Goal: Task Accomplishment & Management: Complete application form

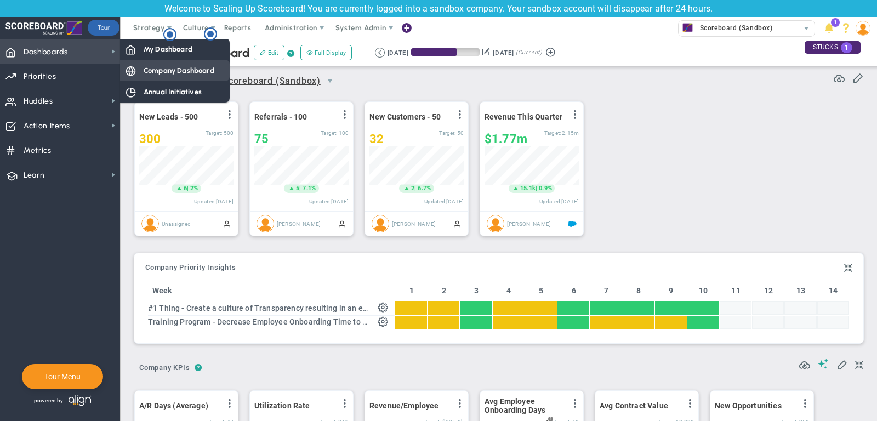
click at [190, 80] on div "Company Dashboard" at bounding box center [175, 70] width 110 height 21
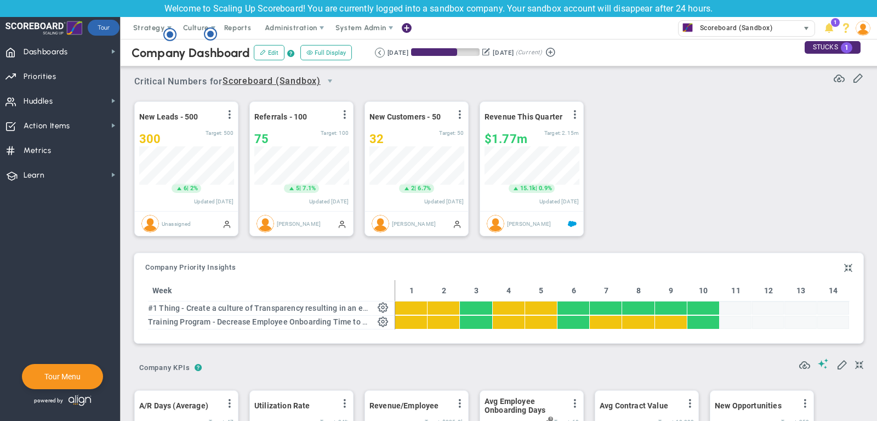
click at [708, 35] on span "Scoreboard (Sandbox)" at bounding box center [739, 28] width 120 height 15
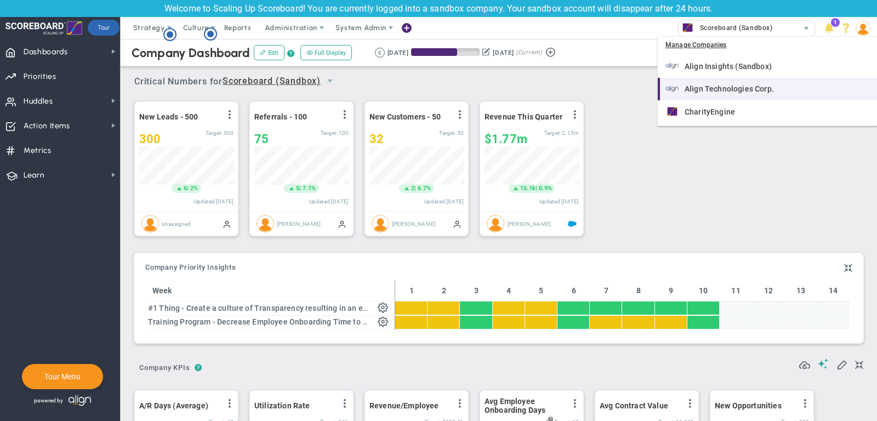
click at [722, 87] on span "Align Technologies Corp." at bounding box center [729, 89] width 89 height 8
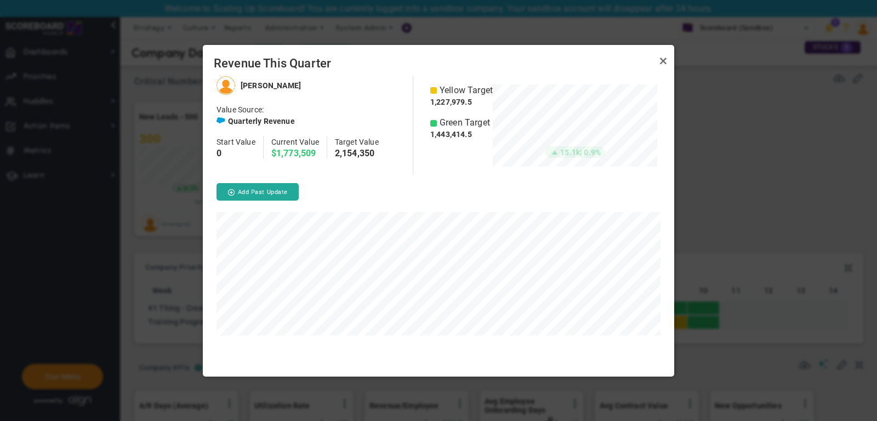
scroll to position [300, 472]
click at [661, 59] on link "Close" at bounding box center [663, 61] width 13 height 13
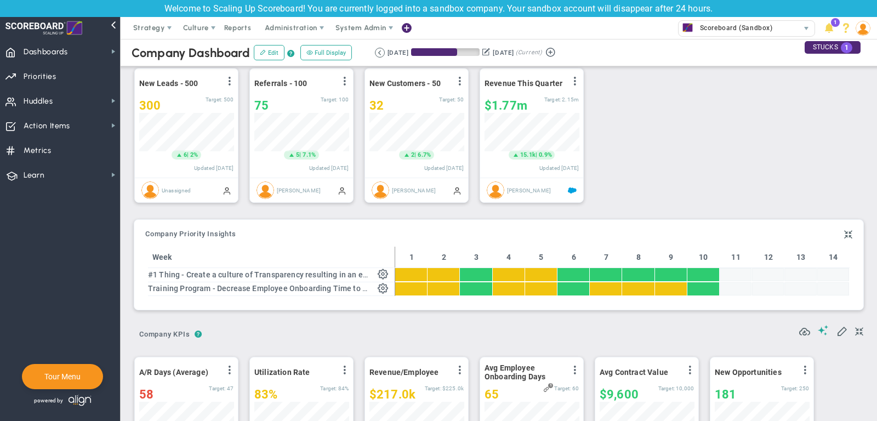
scroll to position [0, 0]
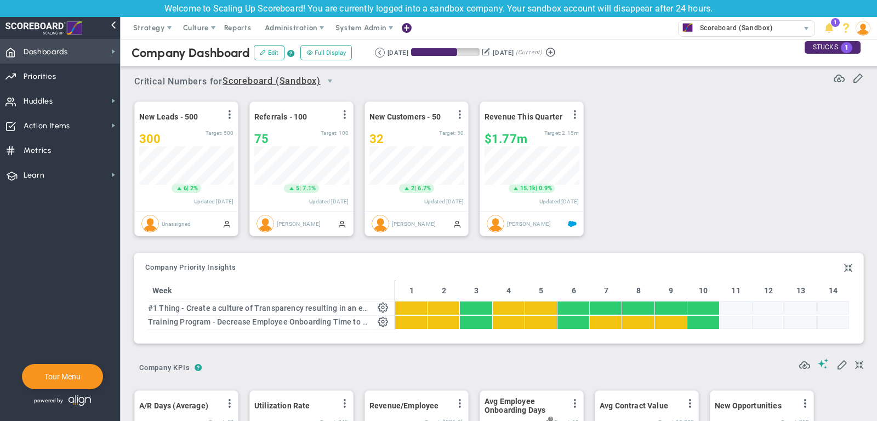
click at [94, 60] on span "Dashboards Dashboards" at bounding box center [60, 51] width 120 height 25
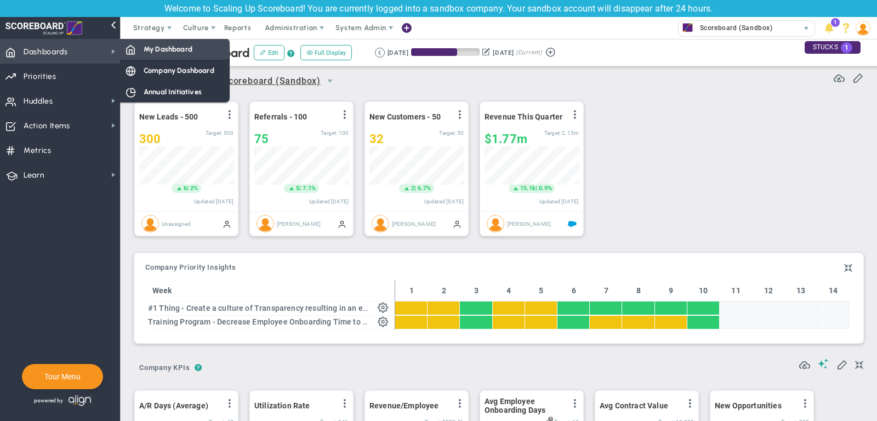
click at [155, 52] on span "My Dashboard" at bounding box center [168, 49] width 49 height 10
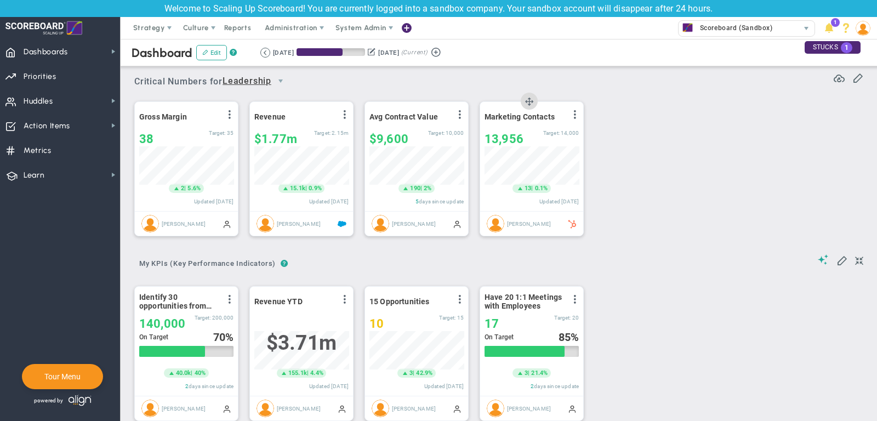
scroll to position [38, 94]
click at [99, 44] on span "Dashboards Dashboards" at bounding box center [60, 51] width 120 height 25
click at [138, 23] on span "Strategy" at bounding box center [150, 28] width 50 height 22
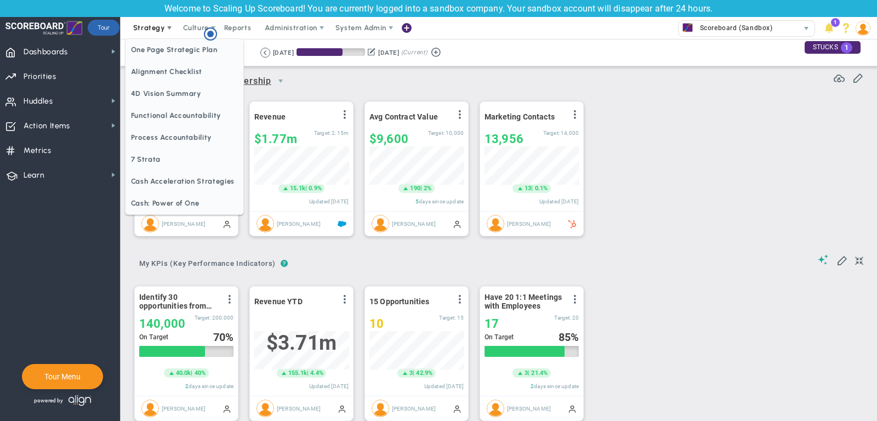
scroll to position [0, 0]
click at [143, 44] on span "One Page Strategic Plan" at bounding box center [185, 50] width 118 height 22
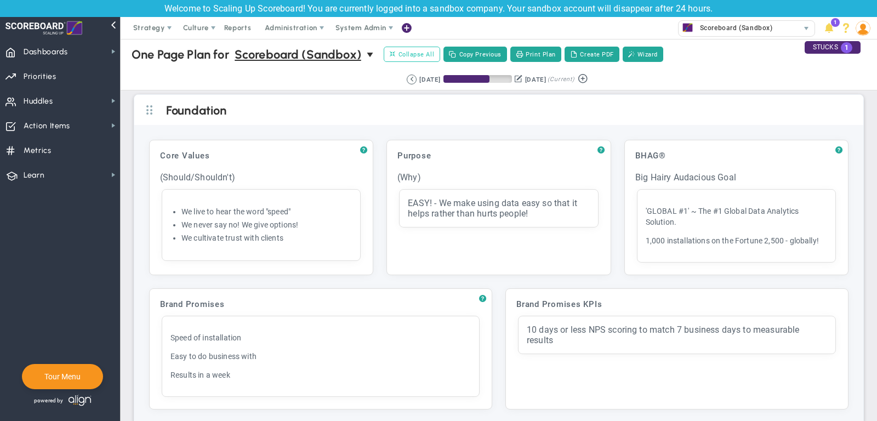
click at [418, 55] on span "Collapse All" at bounding box center [412, 54] width 44 height 10
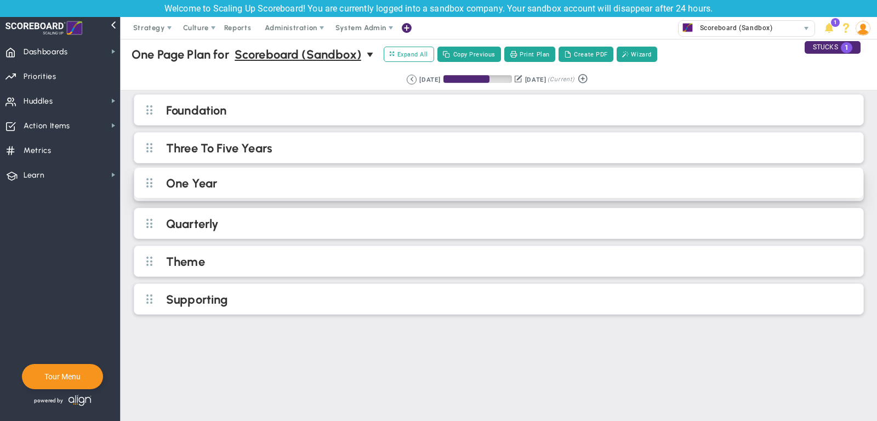
click at [269, 178] on h2 "One Year" at bounding box center [508, 184] width 684 height 16
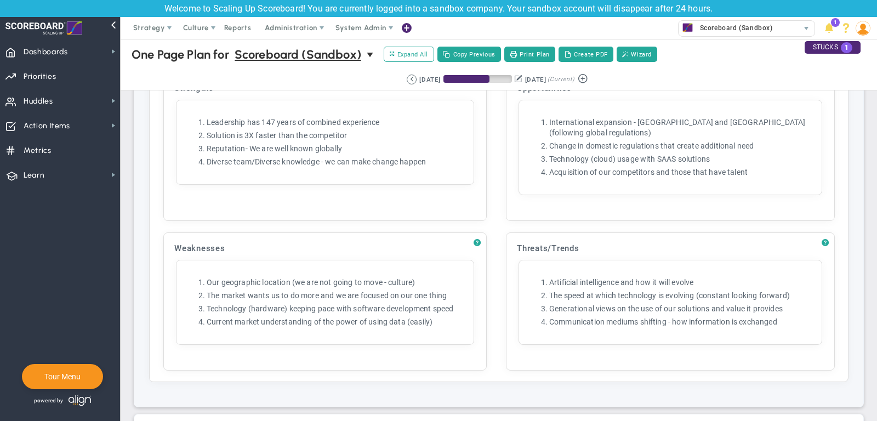
scroll to position [1046, 0]
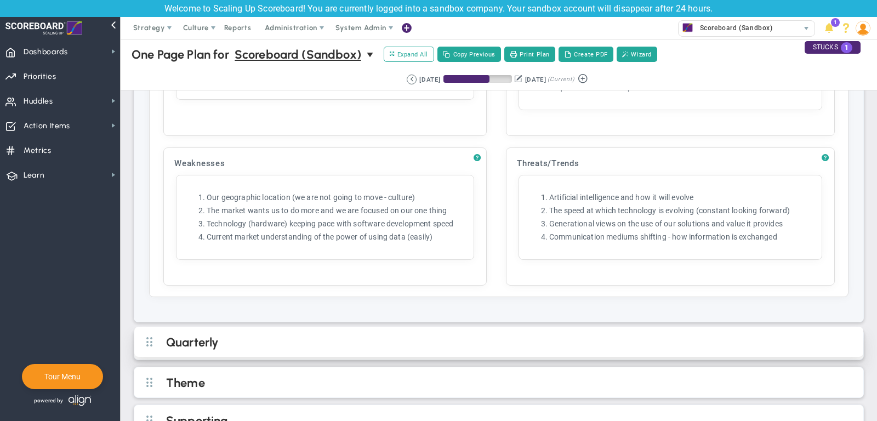
click at [342, 335] on h2 "Quarterly" at bounding box center [508, 343] width 684 height 16
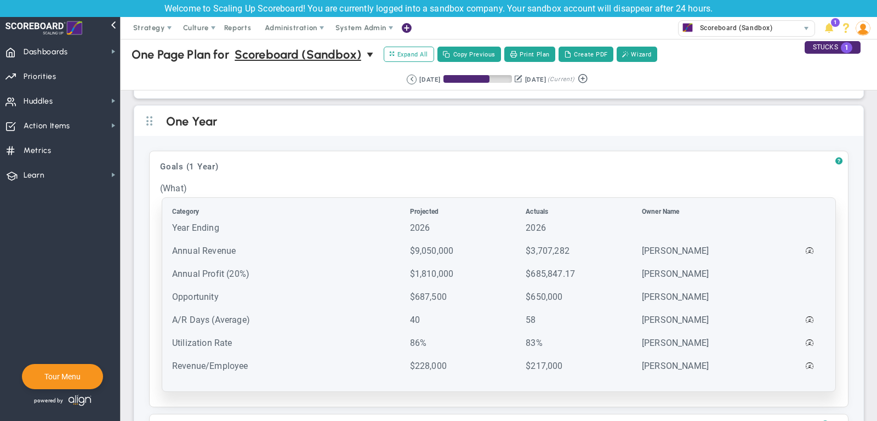
scroll to position [67, 0]
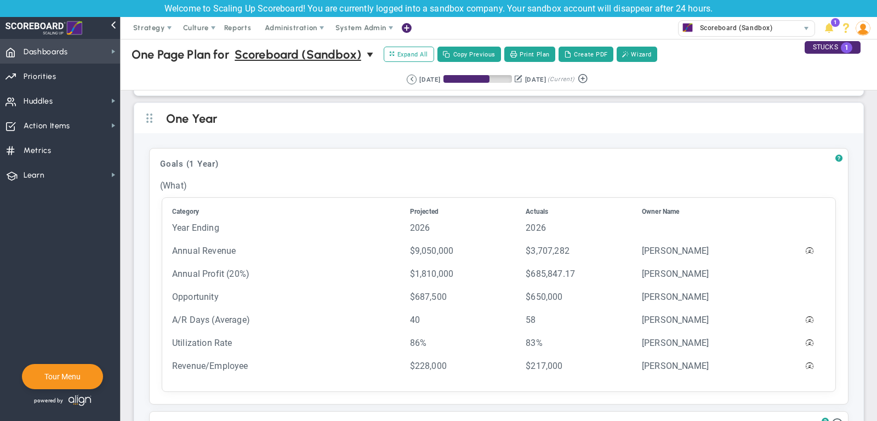
click at [87, 57] on span "Dashboards Dashboards" at bounding box center [60, 51] width 120 height 25
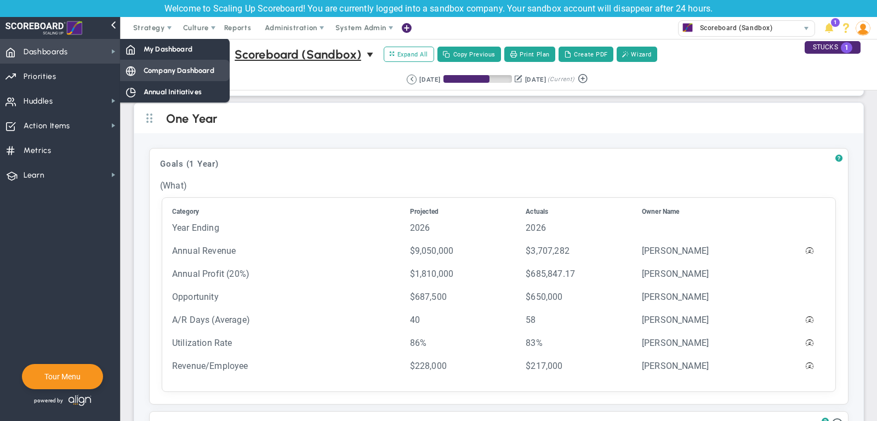
click at [175, 69] on span "Company Dashboard" at bounding box center [179, 70] width 71 height 10
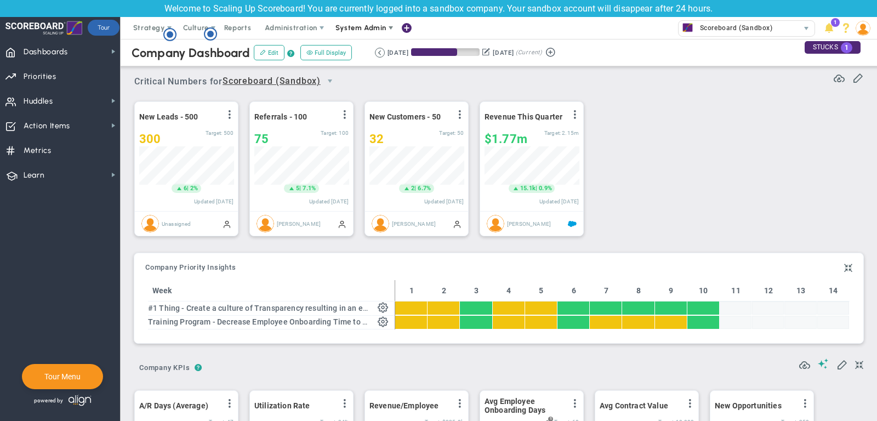
click at [372, 32] on span "System Admin" at bounding box center [361, 28] width 69 height 22
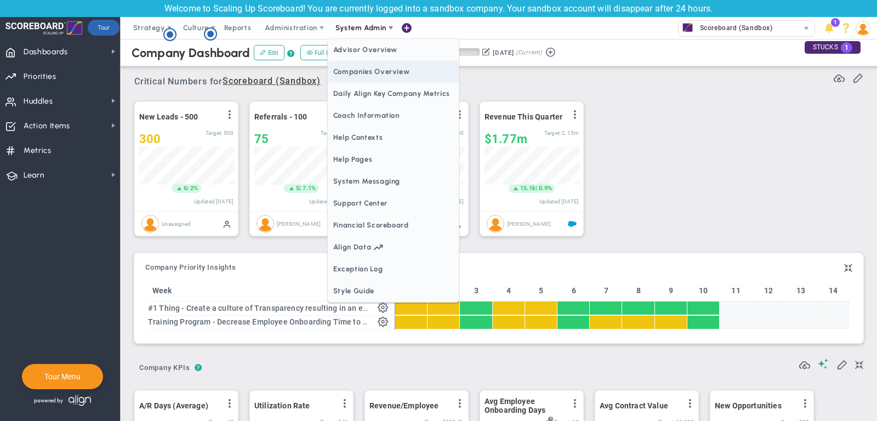
click at [370, 76] on span "Companies Overview" at bounding box center [393, 72] width 131 height 22
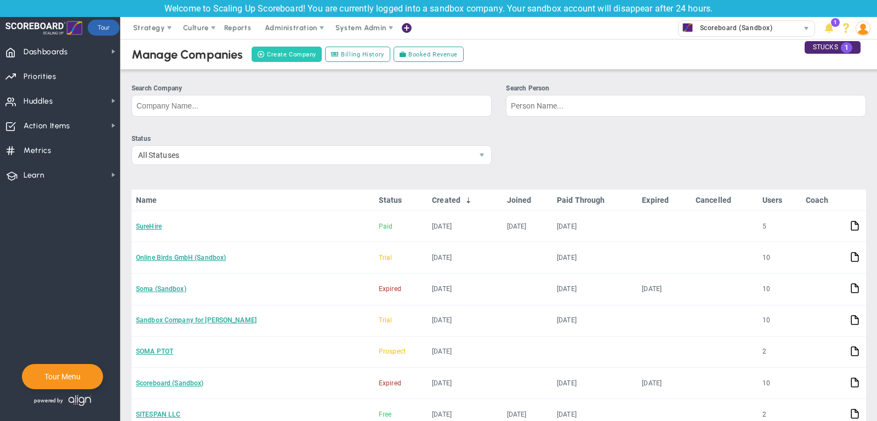
click at [303, 53] on button "Create Company" at bounding box center [287, 54] width 70 height 15
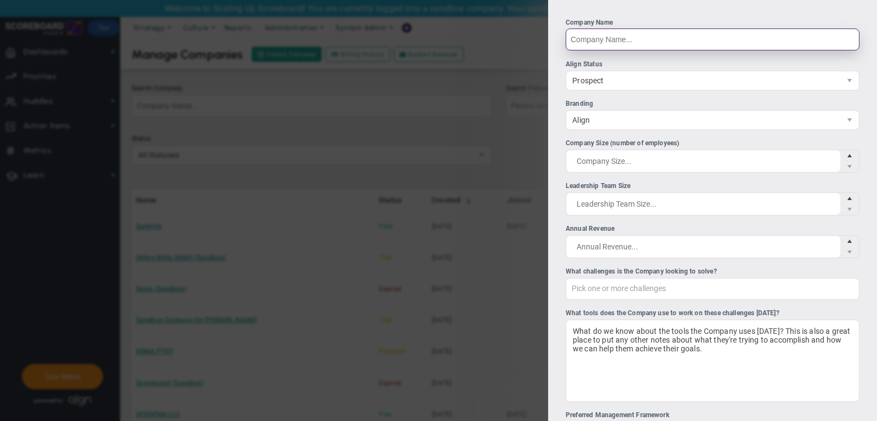
click at [607, 43] on input "Company Name" at bounding box center [713, 40] width 294 height 22
type input "Unisol"
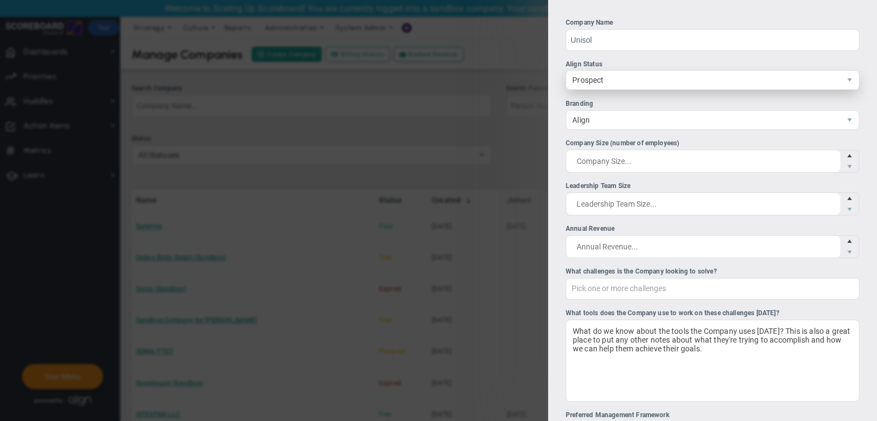
click at [640, 78] on span "Prospect" at bounding box center [703, 80] width 274 height 19
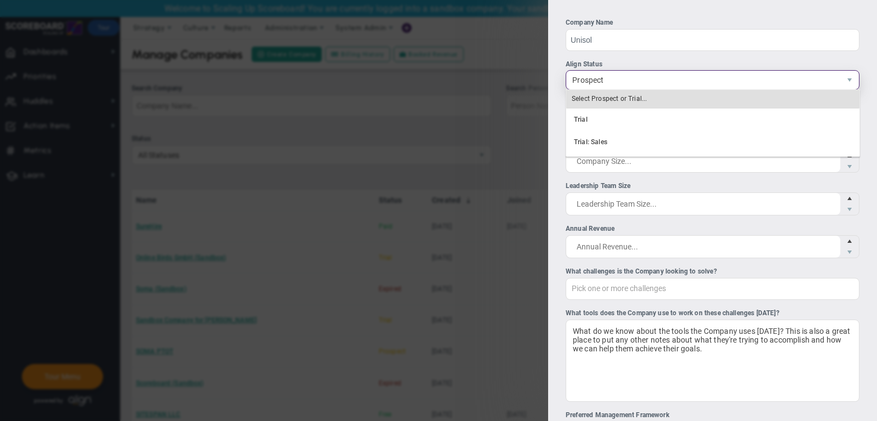
click at [640, 78] on span "Prospect" at bounding box center [703, 80] width 274 height 19
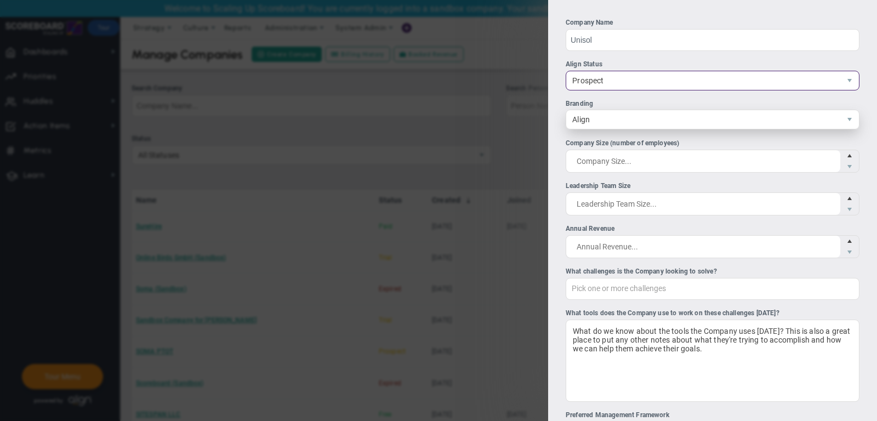
click at [611, 125] on span "Align" at bounding box center [703, 119] width 274 height 19
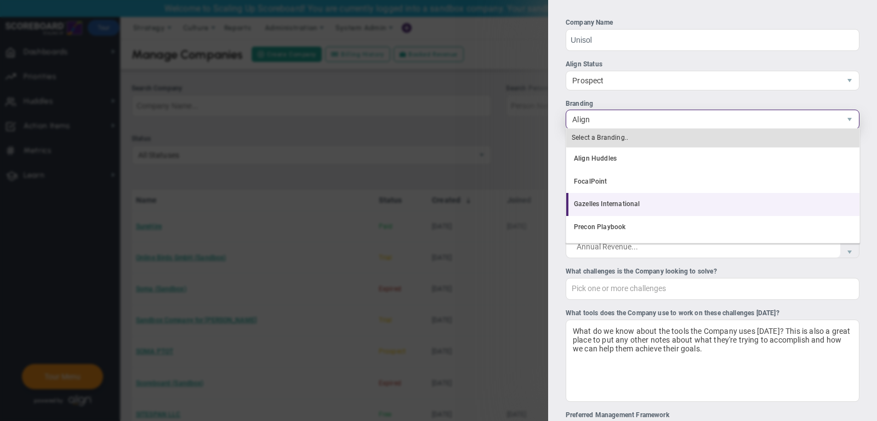
scroll to position [21, 0]
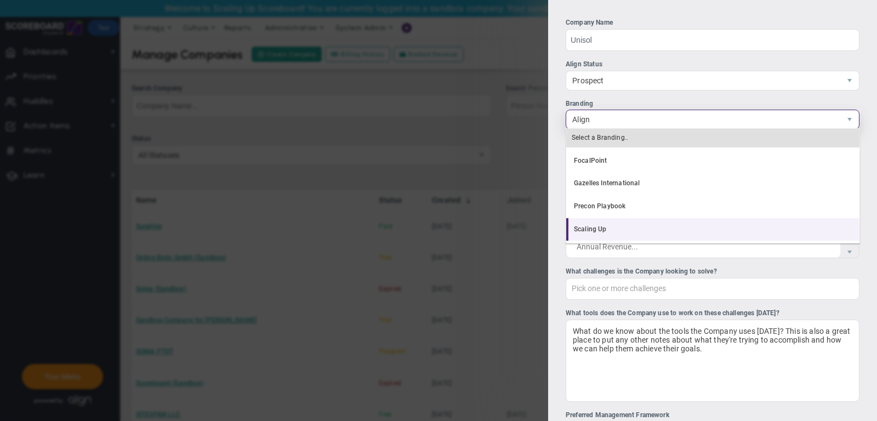
click at [621, 229] on li "Scaling Up" at bounding box center [712, 229] width 293 height 23
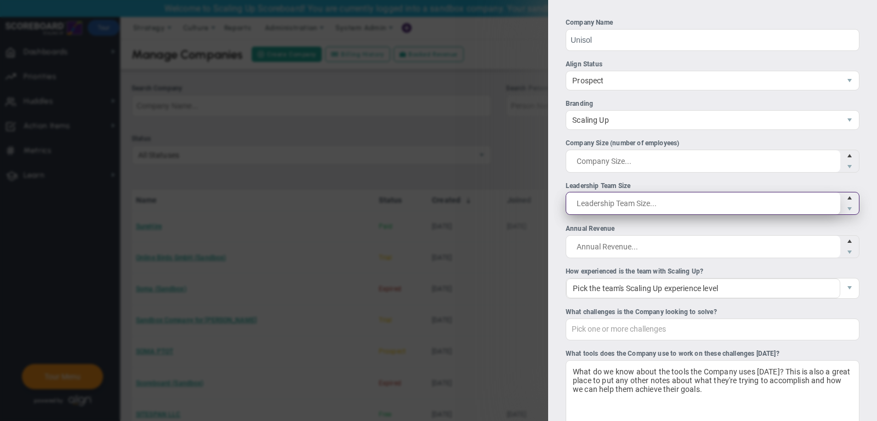
click at [613, 207] on span at bounding box center [713, 203] width 294 height 23
click at [0, 0] on input "Leadership Team Size" at bounding box center [0, 0] width 0 height 0
type input "8"
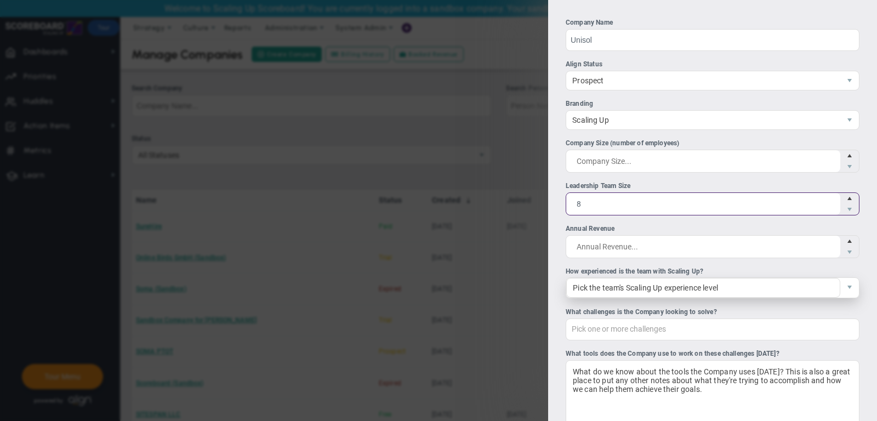
type input "8"
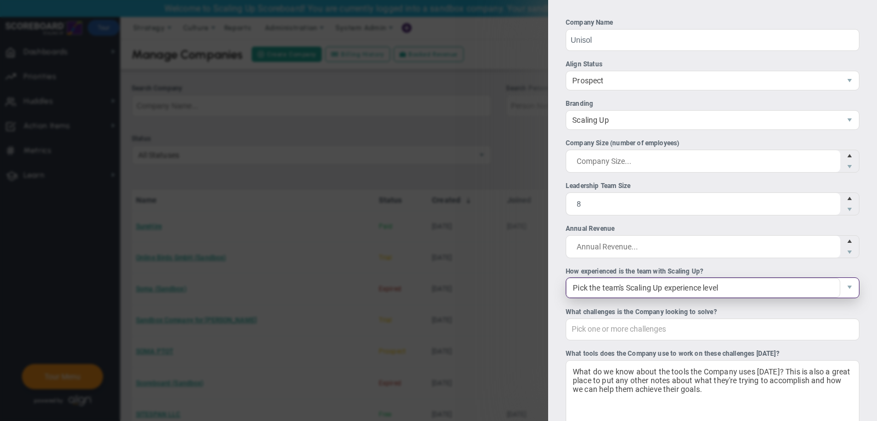
click at [637, 286] on span "Pick the team's Scaling Up experience level" at bounding box center [703, 288] width 274 height 20
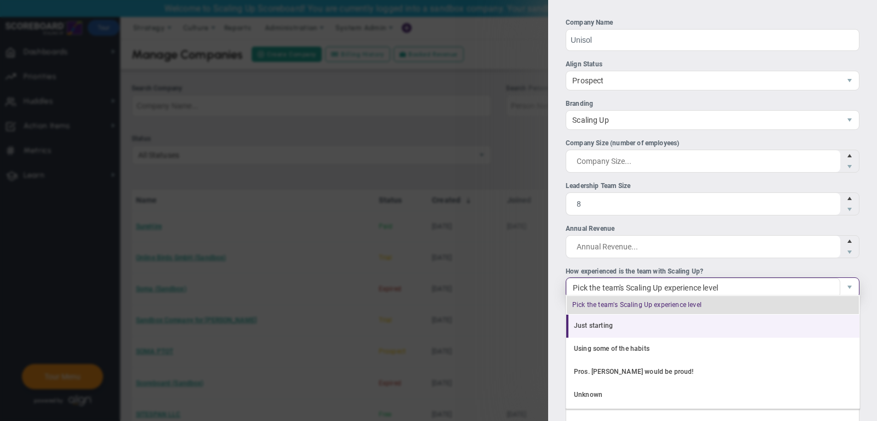
click at [620, 318] on li "Just starting" at bounding box center [712, 326] width 293 height 23
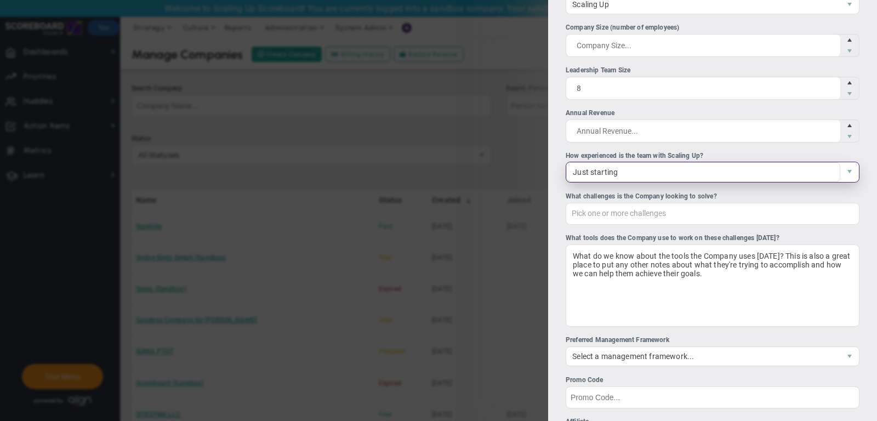
scroll to position [135, 0]
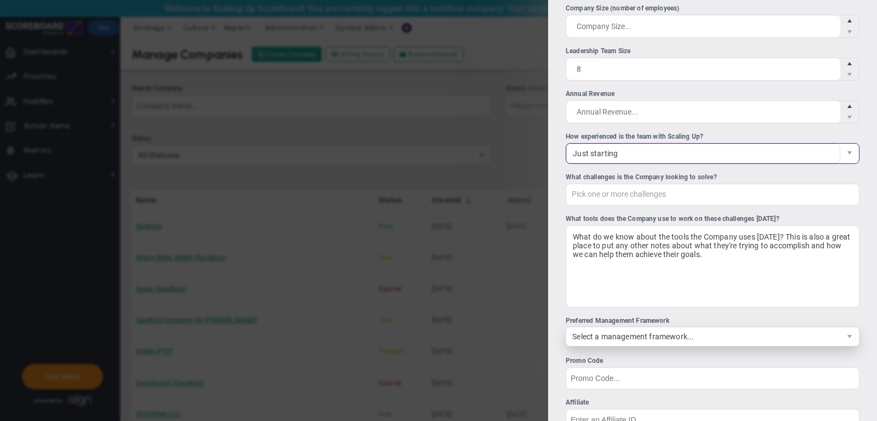
click at [632, 336] on span "Select a management framework..." at bounding box center [703, 336] width 274 height 19
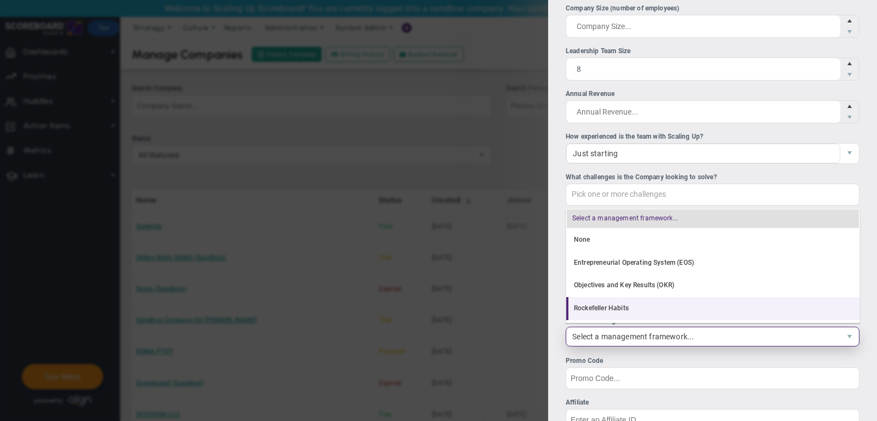
click at [628, 307] on li "Rockefeller Habits" at bounding box center [712, 308] width 293 height 23
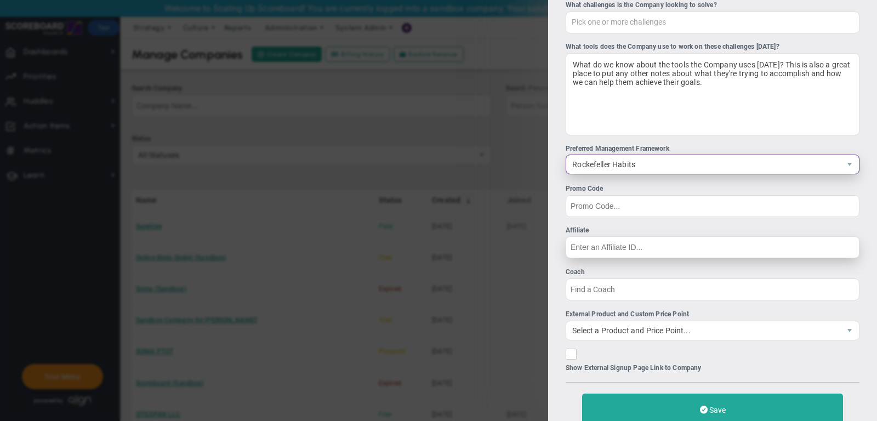
scroll to position [310, 0]
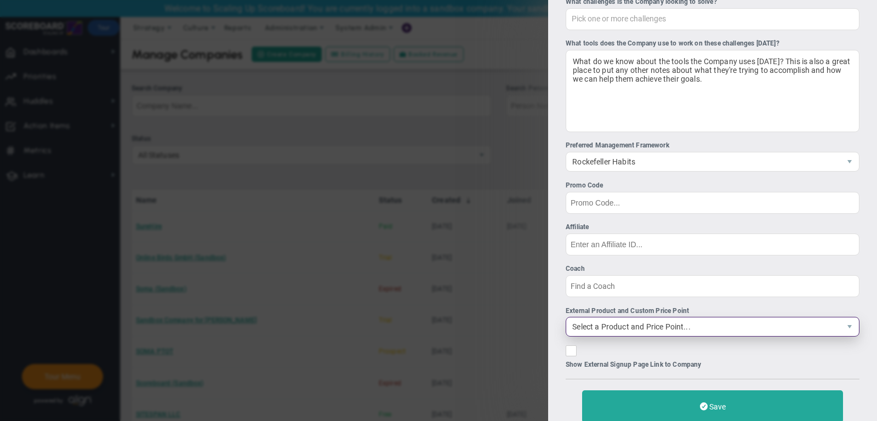
click at [631, 321] on span "Select a Product and Price Point..." at bounding box center [703, 327] width 274 height 19
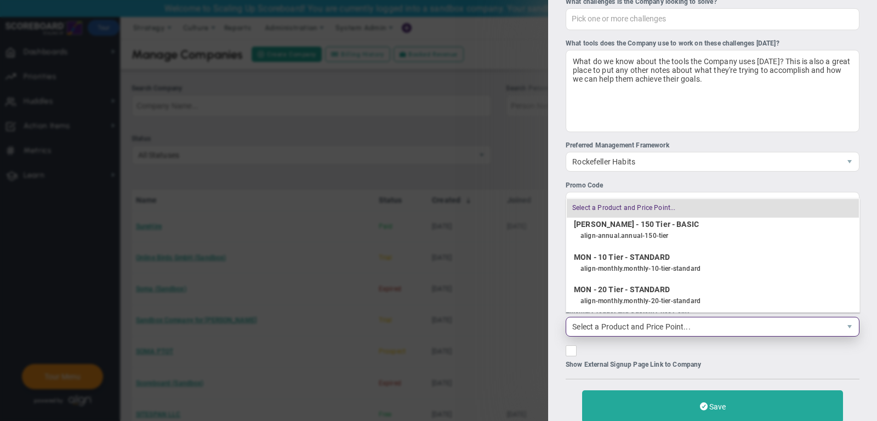
scroll to position [594, 0]
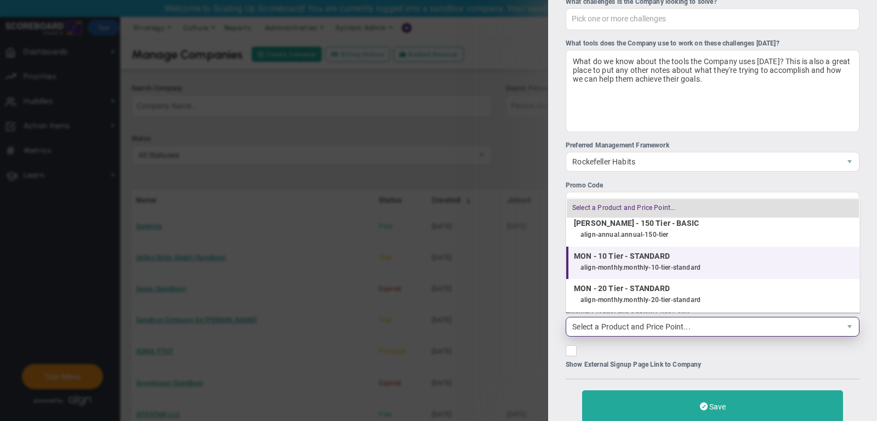
click at [632, 261] on div "align-monthly.monthly-10-tier-standard" at bounding box center [718, 268] width 274 height 14
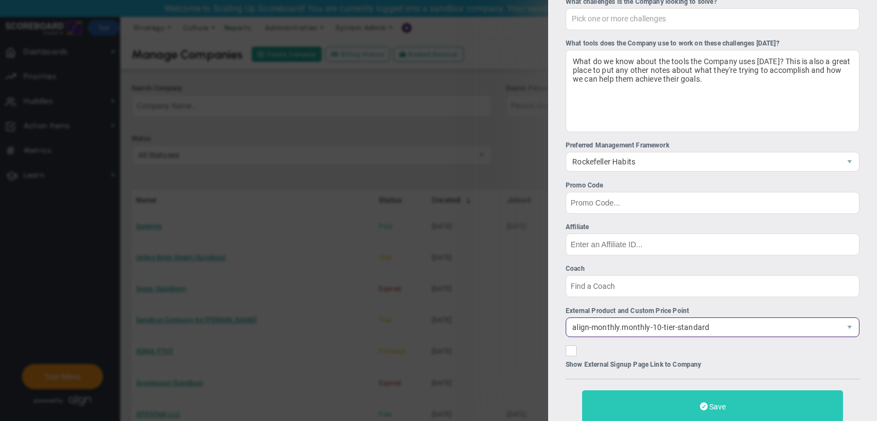
click at [651, 400] on button "Save" at bounding box center [712, 406] width 261 height 32
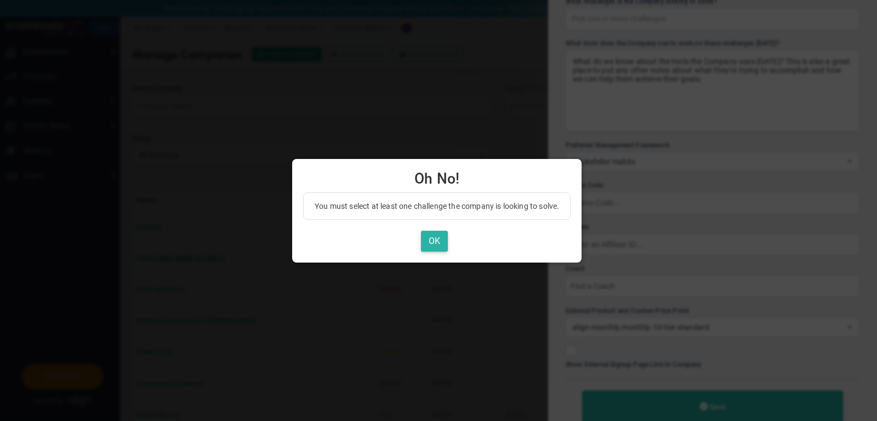
click at [444, 237] on button "OK" at bounding box center [434, 241] width 27 height 21
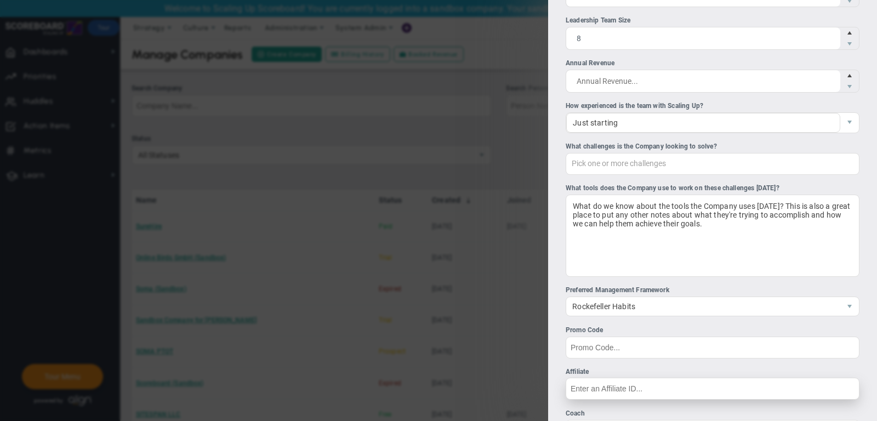
scroll to position [165, 0]
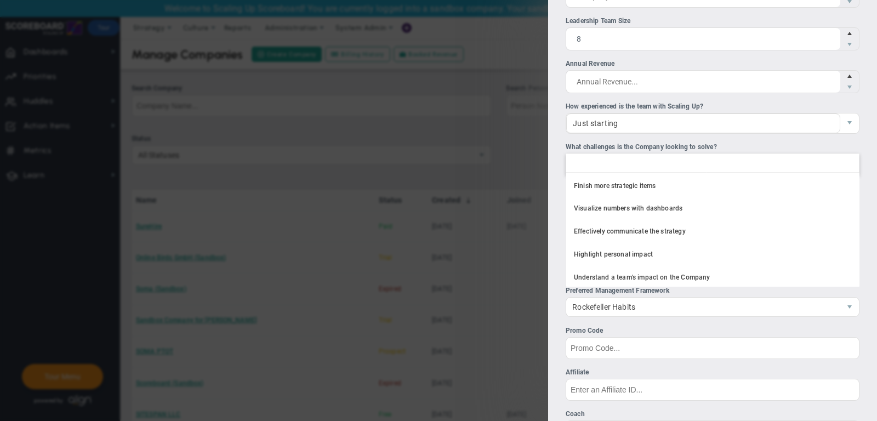
click at [648, 169] on div at bounding box center [713, 165] width 294 height 22
click at [591, 169] on input "What challenges is the Company looking to solve? Finish more strategic items Vi…" at bounding box center [578, 164] width 25 height 20
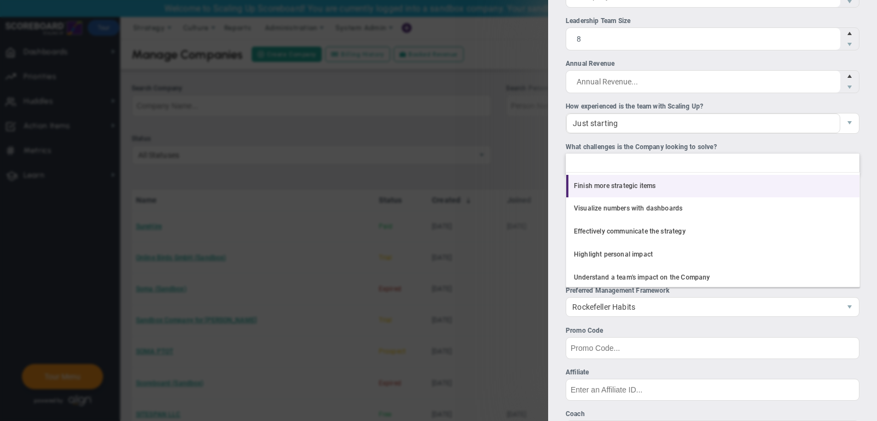
click at [648, 183] on li "Finish more strategic items" at bounding box center [712, 186] width 293 height 23
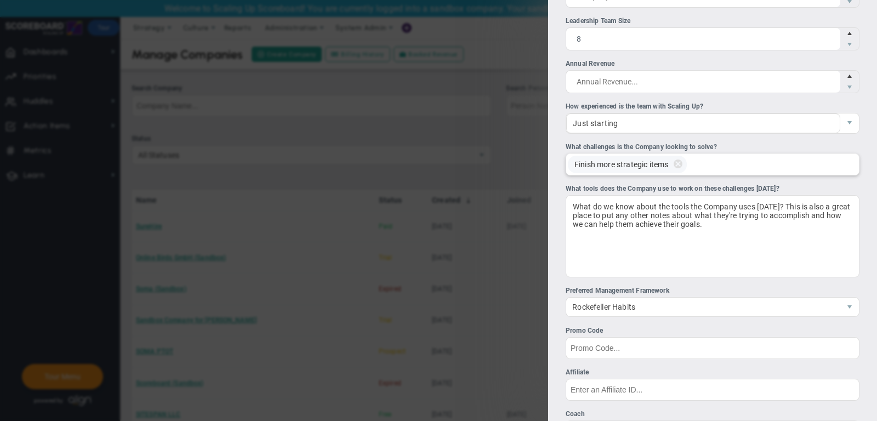
click at [729, 170] on div "Finish more strategic items" at bounding box center [713, 165] width 294 height 22
click at [717, 170] on input "What challenges is the Company looking to solve? Finish more strategic items Fi…" at bounding box center [705, 164] width 25 height 20
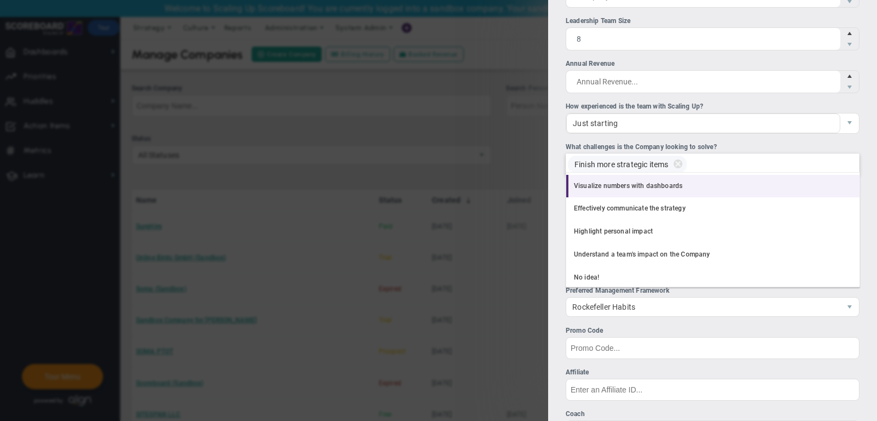
click at [719, 190] on li "Visualize numbers with dashboards" at bounding box center [712, 186] width 293 height 23
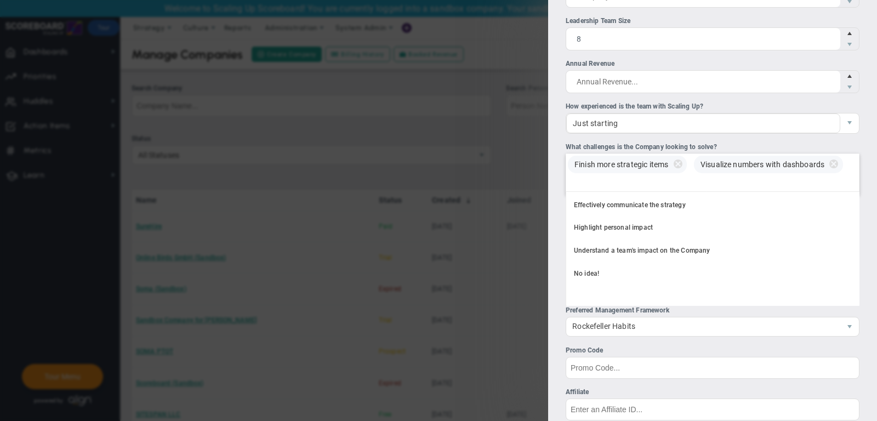
click at [721, 177] on div "Finish more strategic items Visualize numbers with dashboards" at bounding box center [713, 175] width 294 height 42
click at [591, 177] on input "What challenges is the Company looking to solve? Finish more strategic items Vi…" at bounding box center [578, 185] width 25 height 20
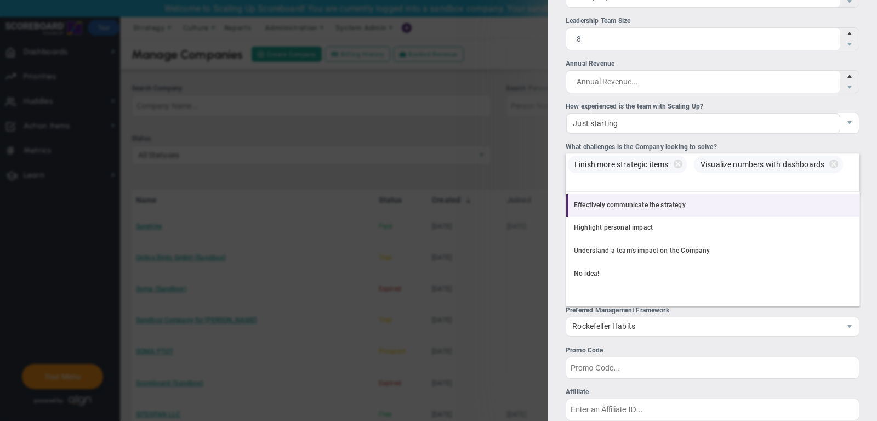
click at [696, 204] on li "Effectively communicate the strategy" at bounding box center [712, 205] width 293 height 23
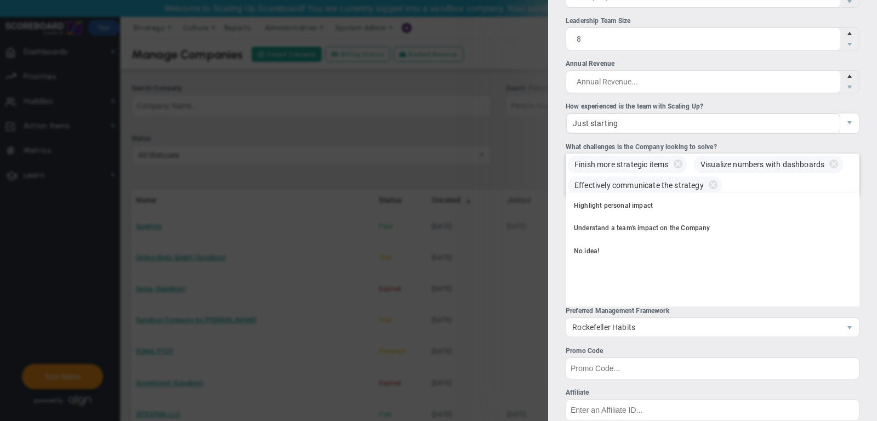
click at [749, 184] on input "What challenges is the Company looking to solve? Finish more strategic items Vi…" at bounding box center [740, 185] width 25 height 20
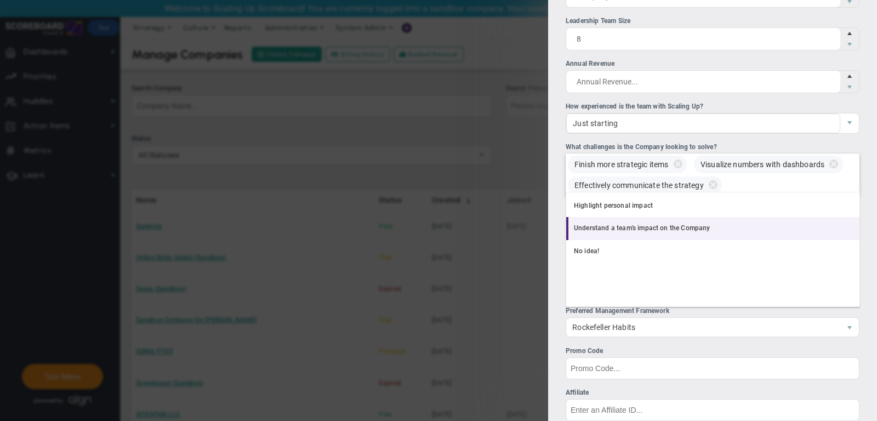
click at [735, 232] on li "Understand a team's impact on the Company" at bounding box center [712, 228] width 293 height 23
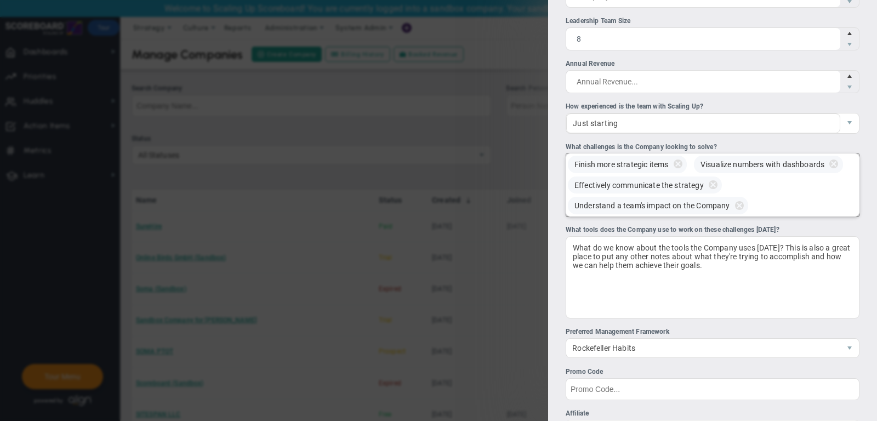
scroll to position [383, 0]
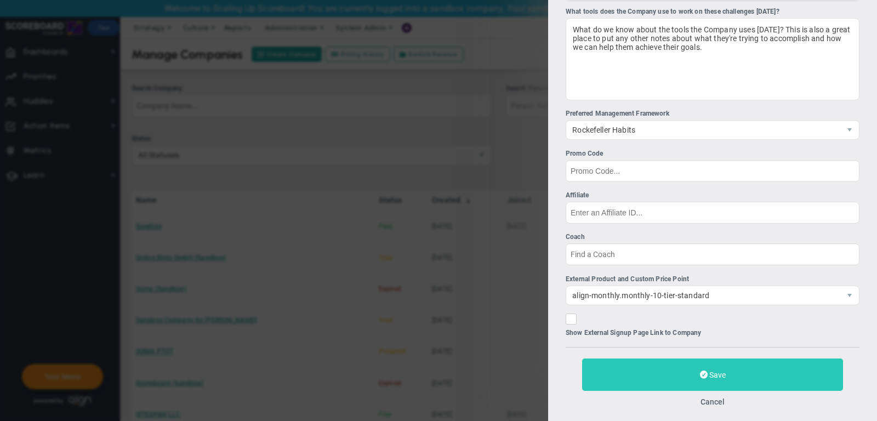
click at [659, 374] on button "Save" at bounding box center [712, 375] width 261 height 32
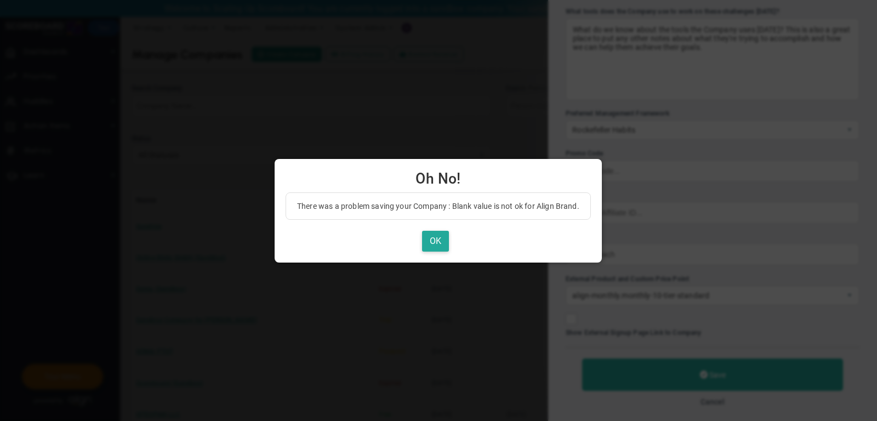
click at [442, 257] on div "There was a problem saving your Company : Blank value is not ok for Align Brand…" at bounding box center [438, 227] width 327 height 71
click at [446, 240] on button "OK" at bounding box center [435, 241] width 27 height 21
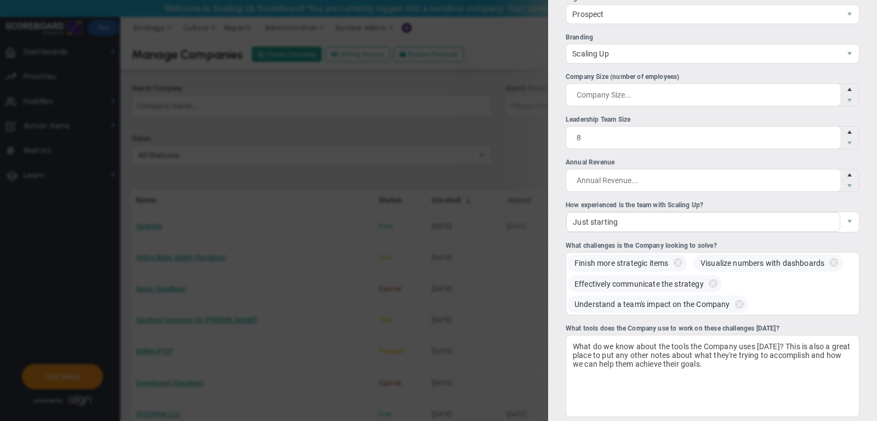
scroll to position [0, 0]
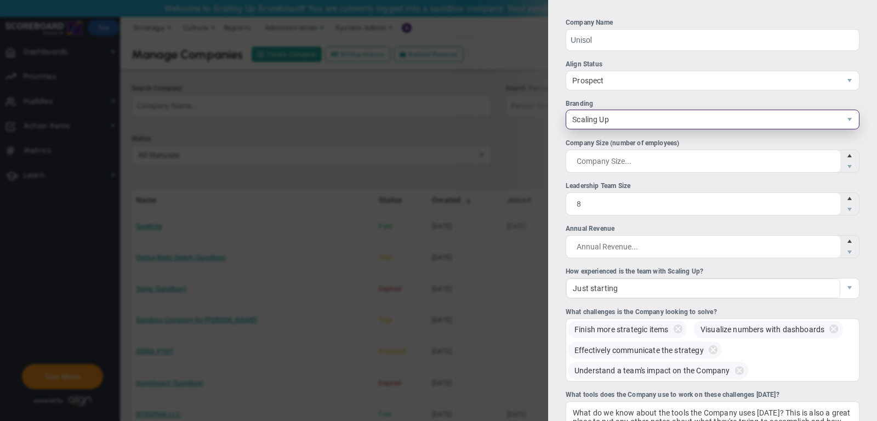
click at [611, 120] on span "Scaling Up" at bounding box center [703, 119] width 274 height 19
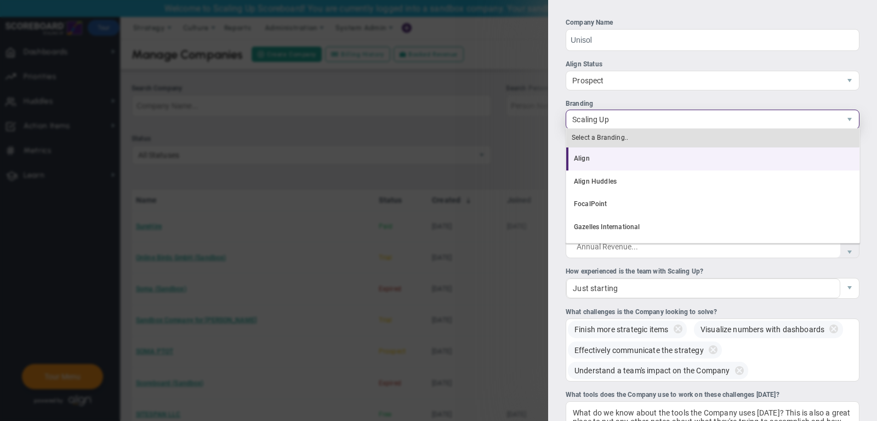
click at [609, 157] on li "Align" at bounding box center [712, 159] width 293 height 23
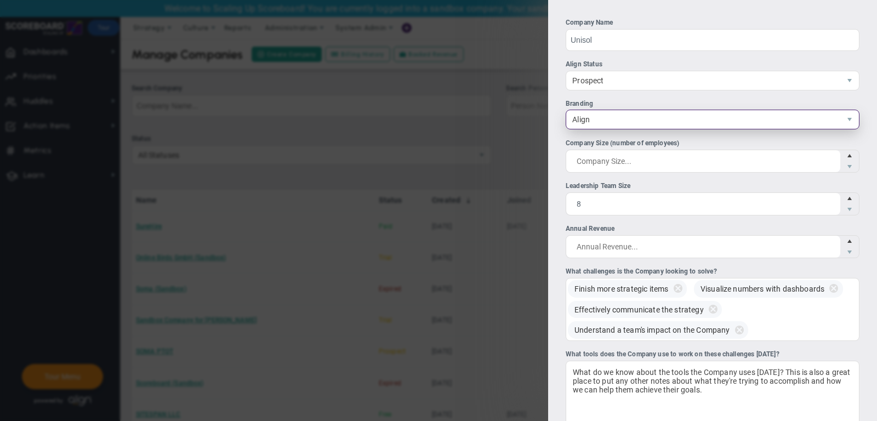
click at [607, 122] on span "Align" at bounding box center [703, 119] width 274 height 19
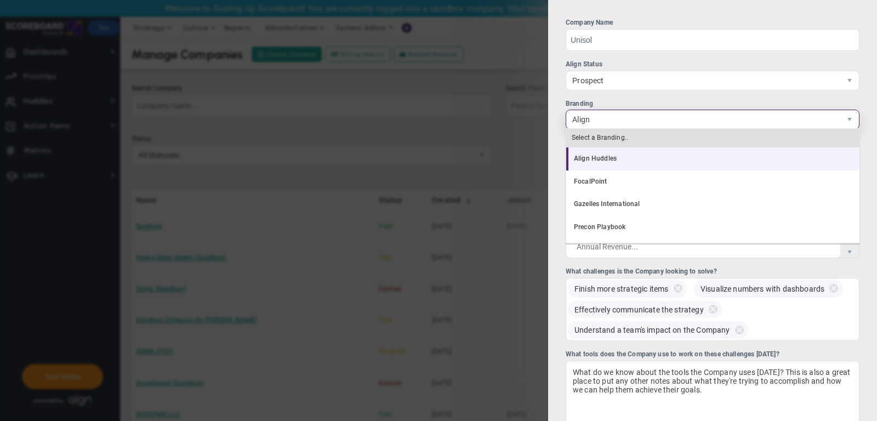
scroll to position [21, 0]
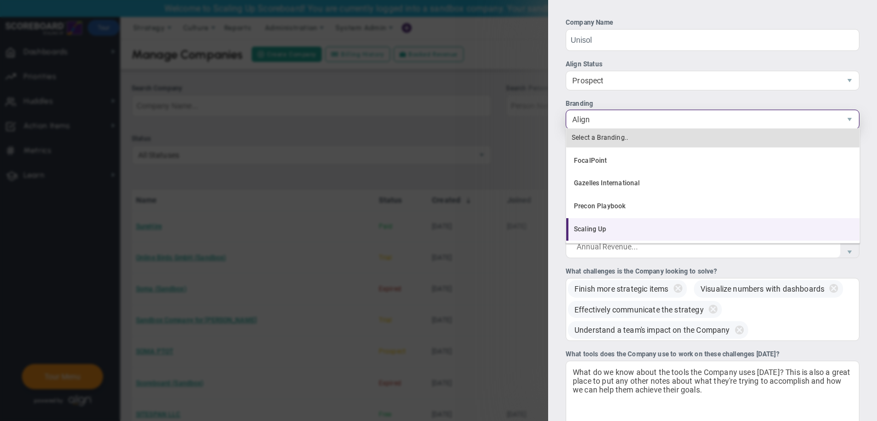
click at [621, 226] on li "Scaling Up" at bounding box center [712, 229] width 293 height 23
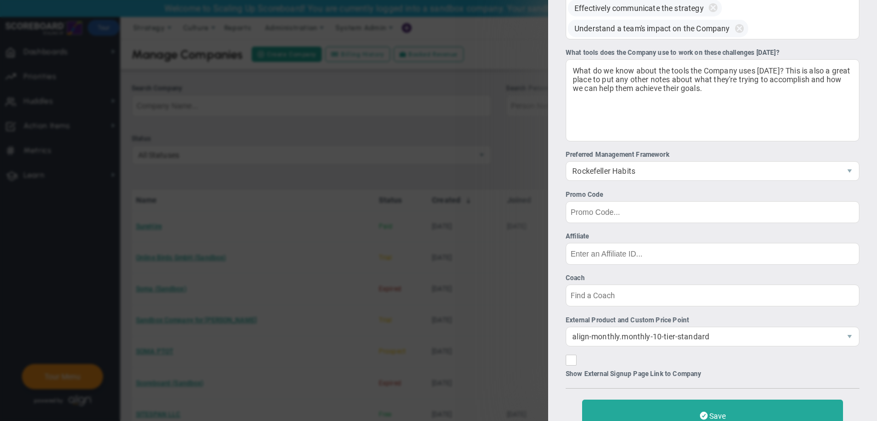
scroll to position [383, 0]
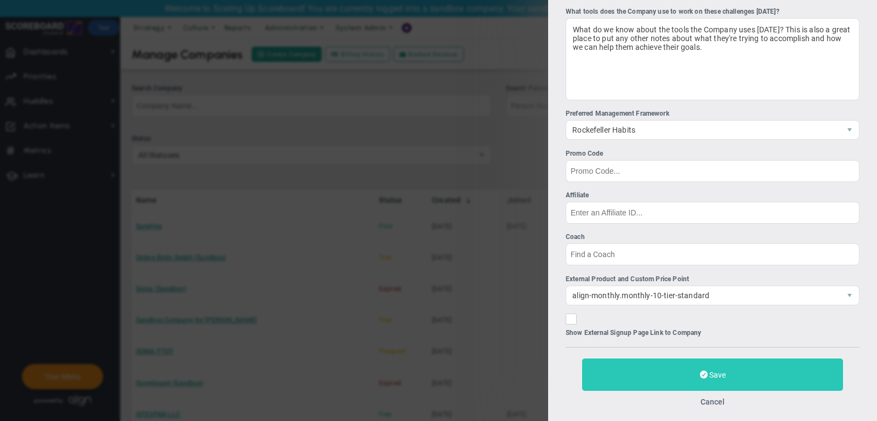
click at [689, 372] on button "Save" at bounding box center [712, 375] width 261 height 32
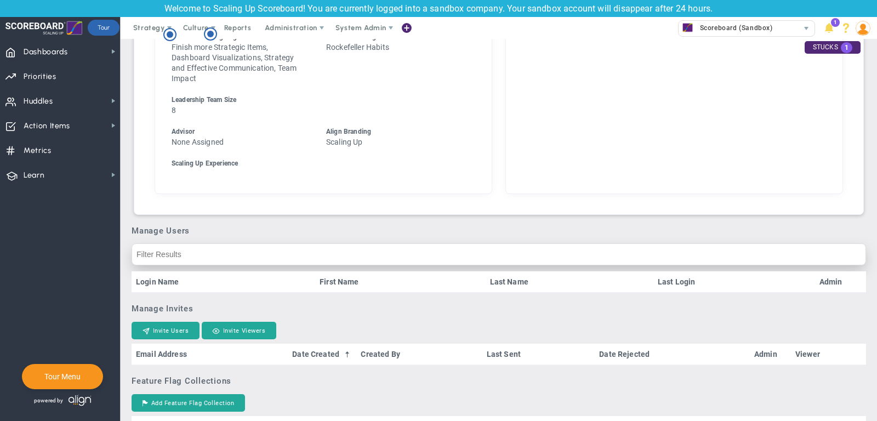
scroll to position [484, 0]
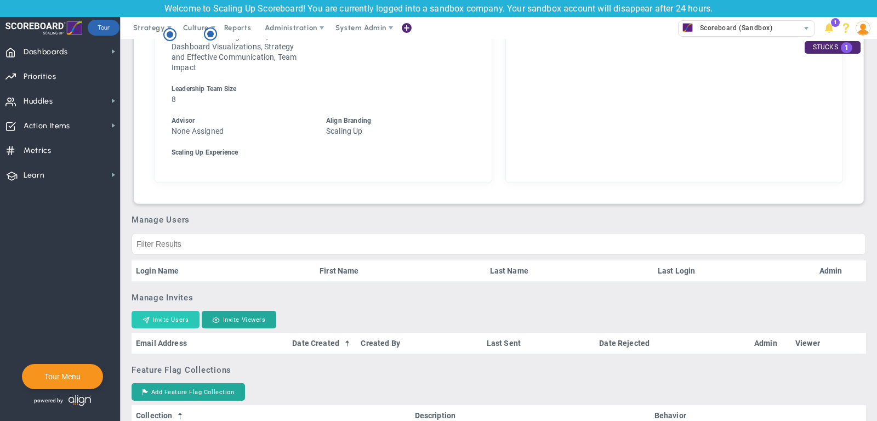
click at [169, 328] on button "Invite Users" at bounding box center [166, 320] width 68 height 18
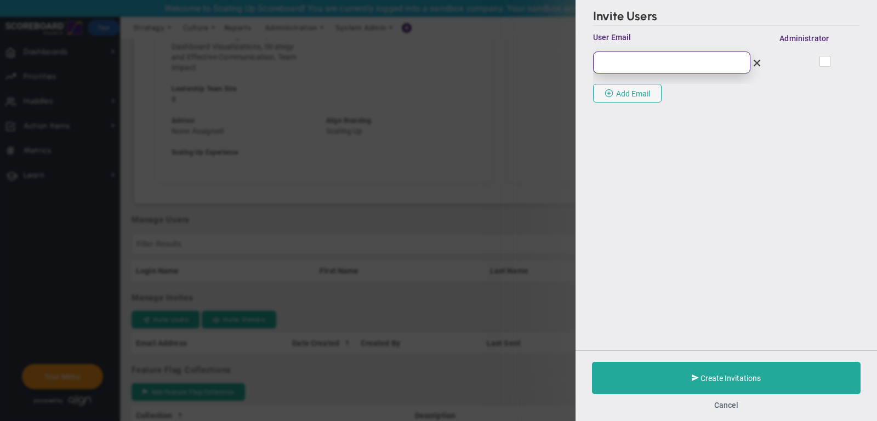
click at [668, 59] on input "email" at bounding box center [671, 63] width 157 height 22
paste input "[EMAIL_ADDRESS][DOMAIN_NAME]"
type input "[EMAIL_ADDRESS][DOMAIN_NAME]"
click at [833, 59] on div at bounding box center [826, 61] width 52 height 19
click at [826, 59] on input "checkbox" at bounding box center [826, 63] width 7 height 11
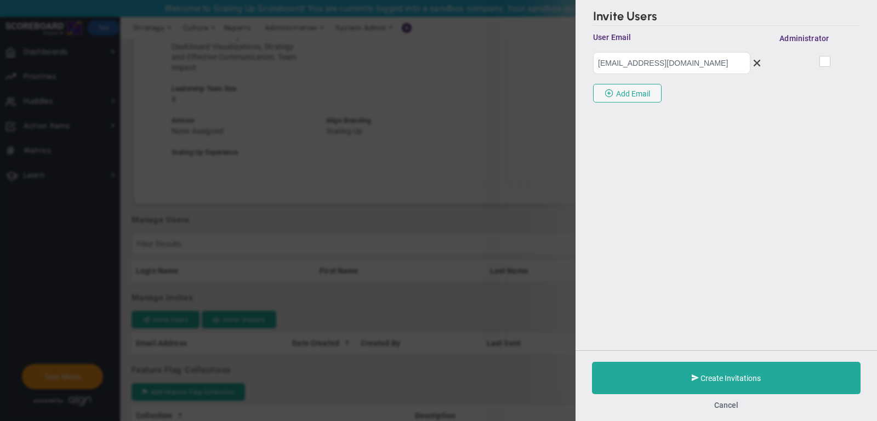
checkbox input "true"
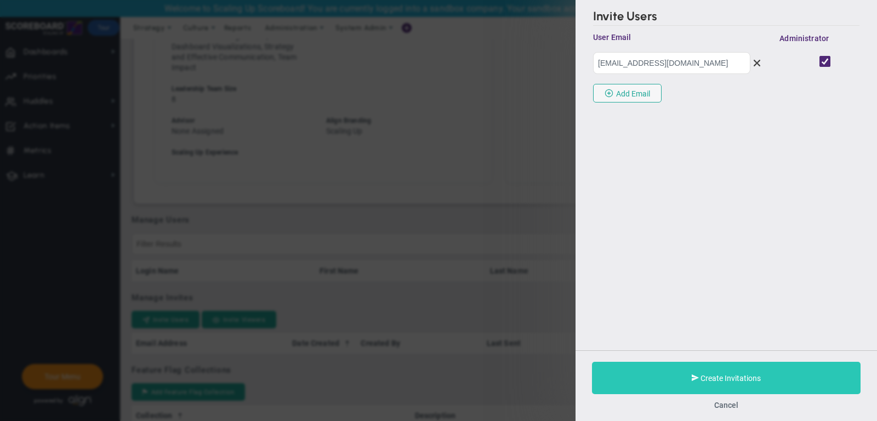
click at [656, 376] on button "Create Invitations" at bounding box center [726, 378] width 269 height 32
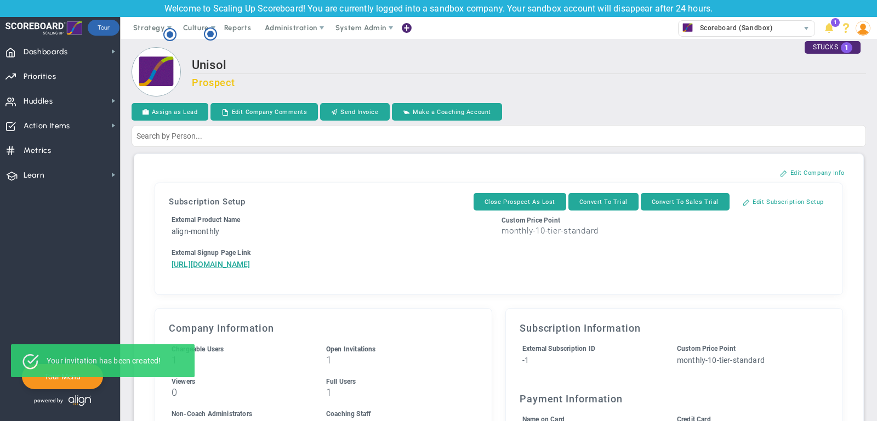
drag, startPoint x: 414, startPoint y: 308, endPoint x: 156, endPoint y: 259, distance: 262.8
click at [155, 259] on div "Subscription Setup Close Prospect As Lost Convert To Trial Convert To Sales Tri…" at bounding box center [499, 239] width 689 height 112
copy a=1&reference=33621&organization=Unisol&components=10&components=1&components=0"] "[URL][DOMAIN_NAME]"
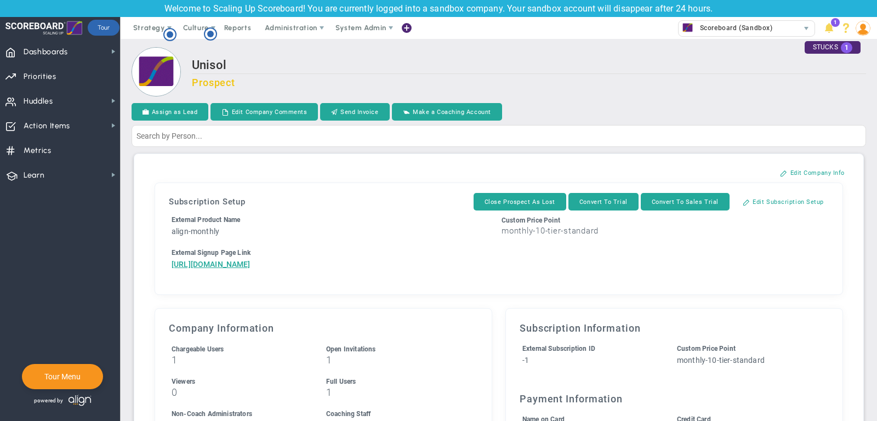
copy a=1&reference=33621&organization=Unisol&components=10&components=1&components=0"] "[URL][DOMAIN_NAME]"
